Goal: Information Seeking & Learning: Learn about a topic

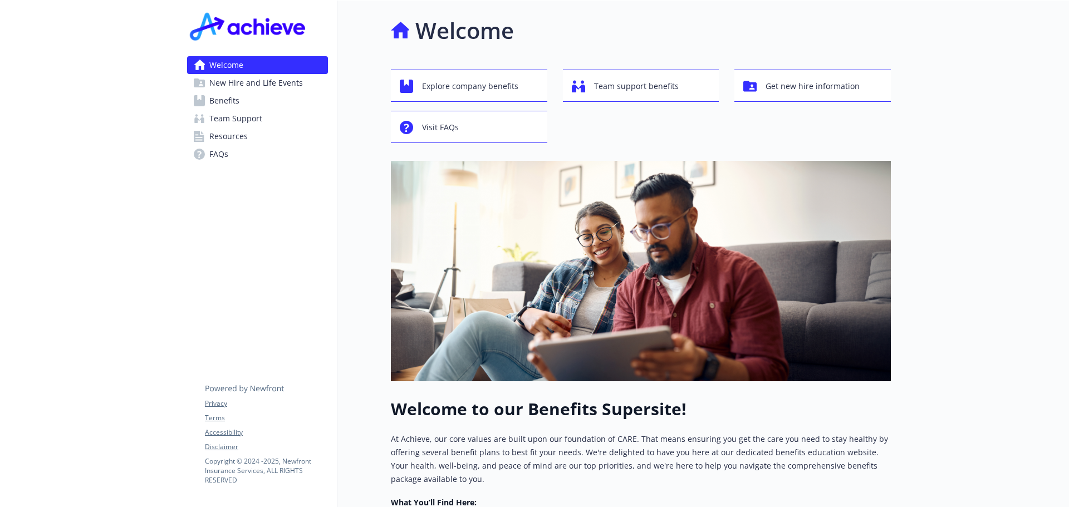
click at [231, 102] on span "Benefits" at bounding box center [224, 101] width 30 height 18
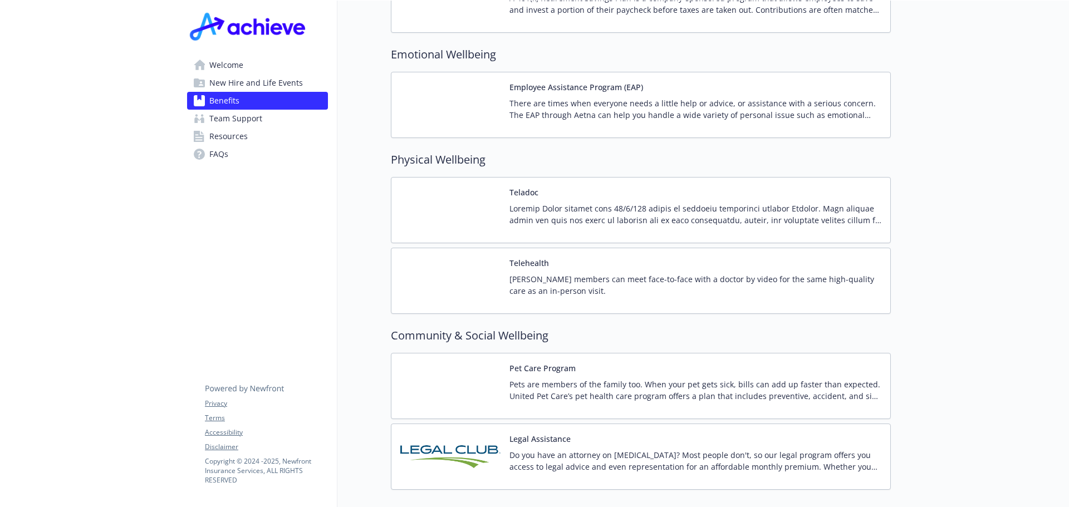
scroll to position [2132, 0]
